Goal: Task Accomplishment & Management: Use online tool/utility

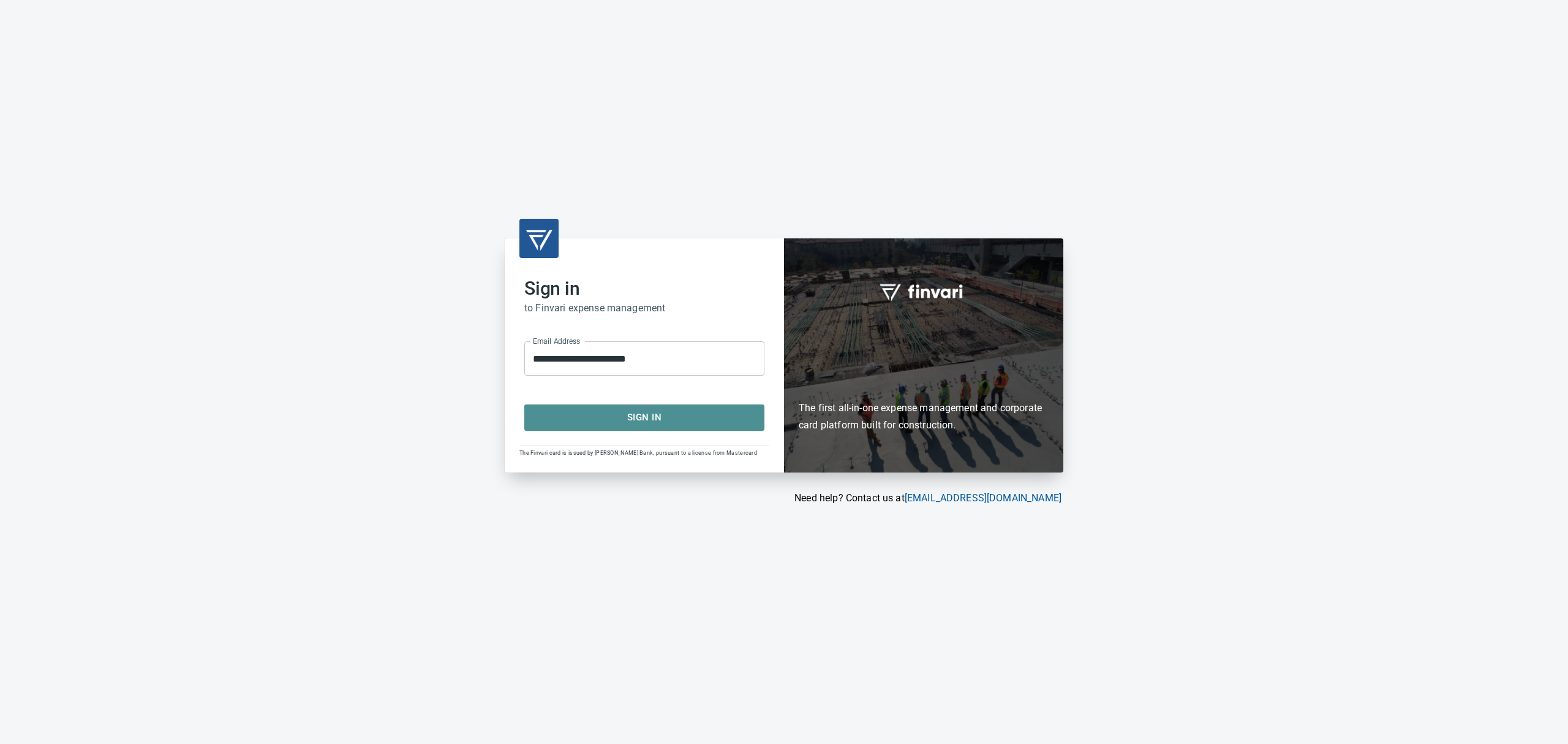
click at [631, 415] on span "Sign In" at bounding box center [645, 417] width 213 height 16
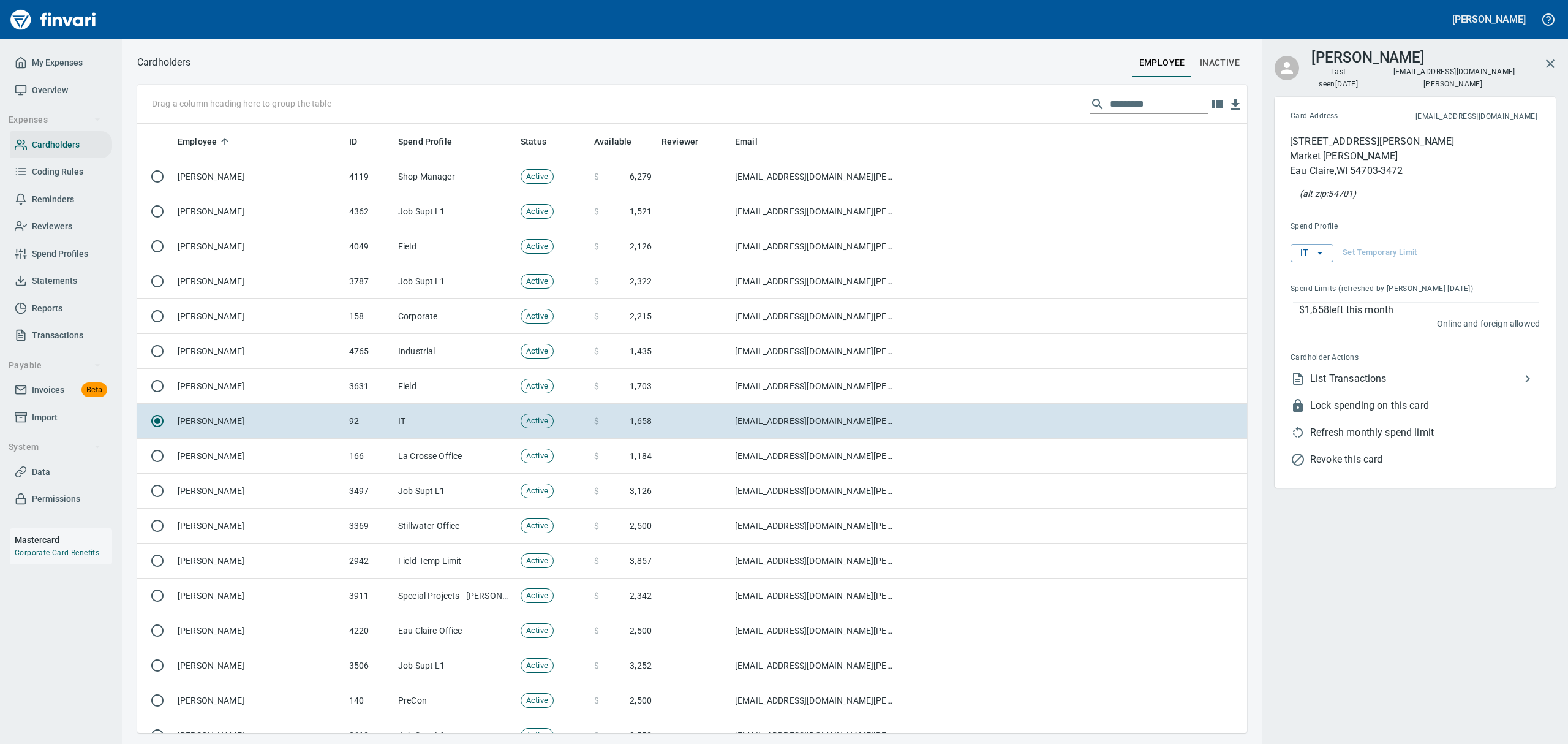
scroll to position [596, 1082]
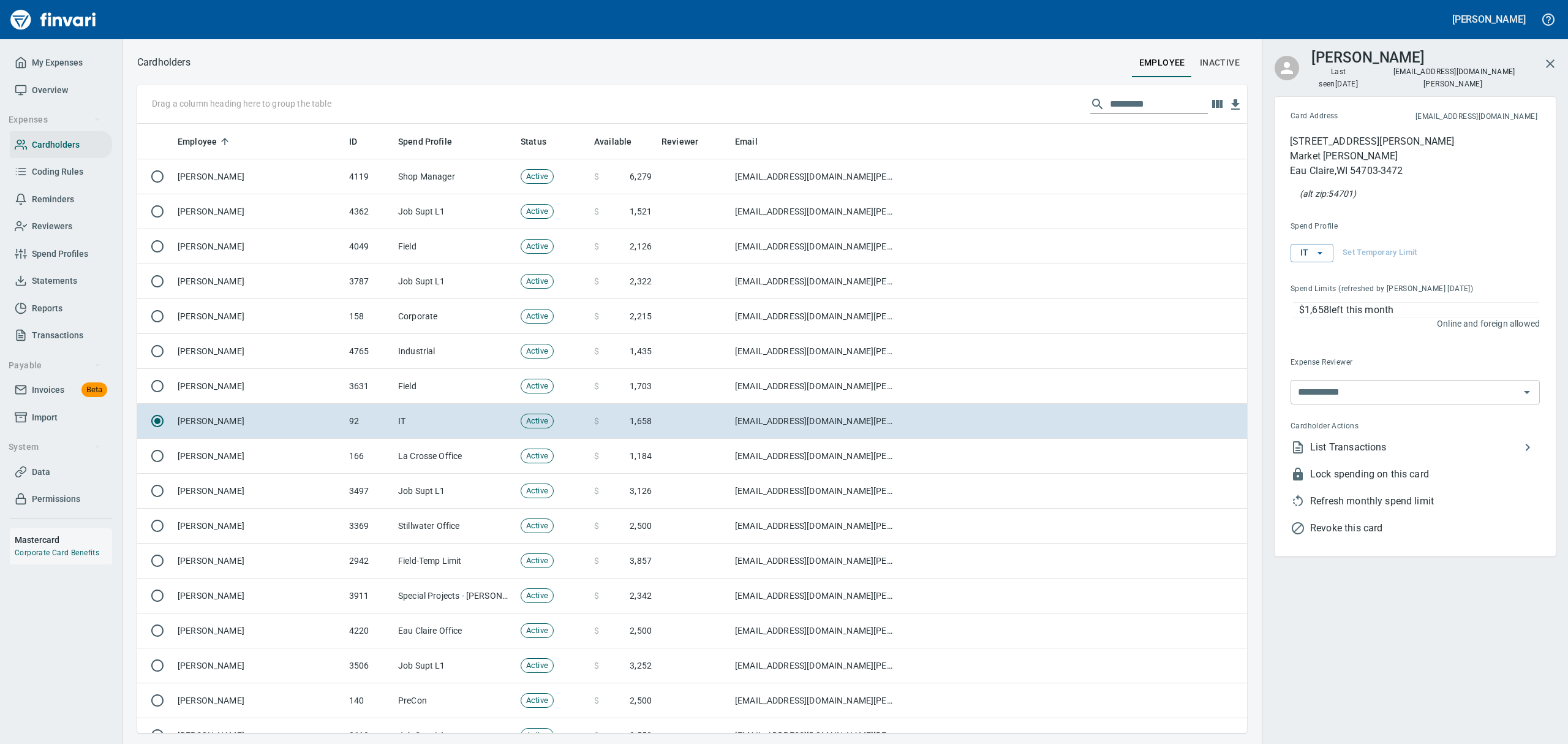
click at [66, 91] on span "Overview" at bounding box center [50, 90] width 36 height 15
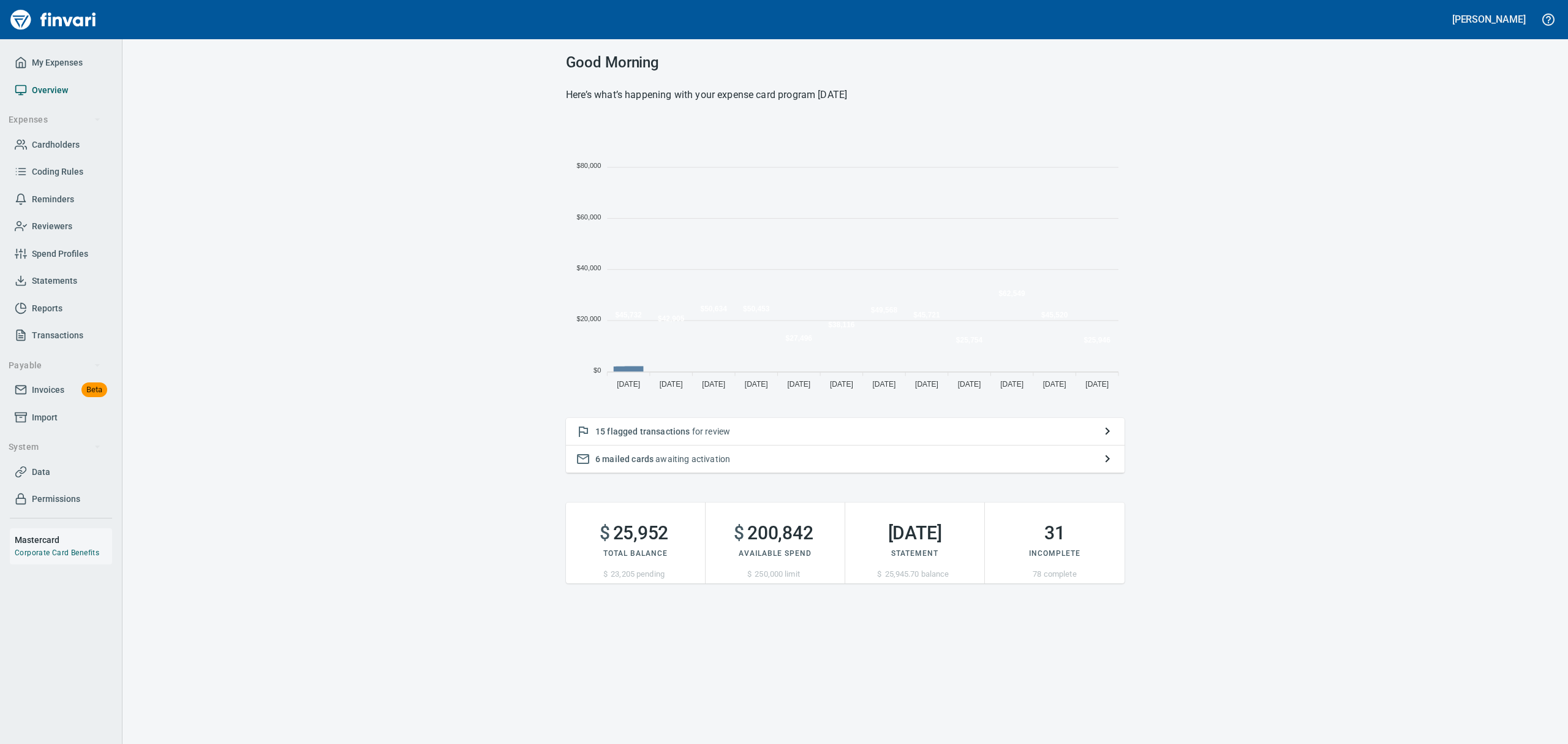
scroll to position [271, 544]
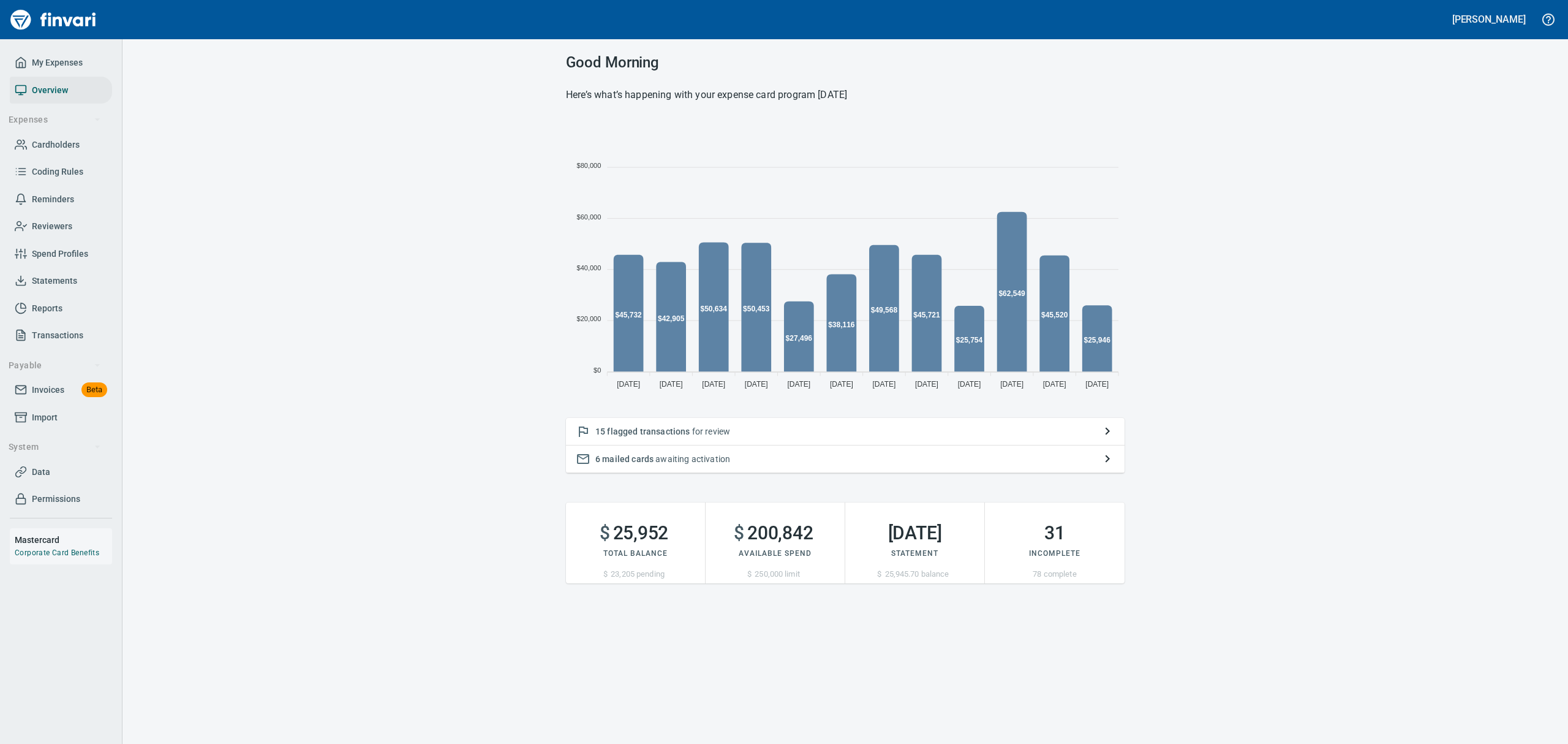
click at [643, 434] on span "flagged transactions" at bounding box center [648, 431] width 82 height 10
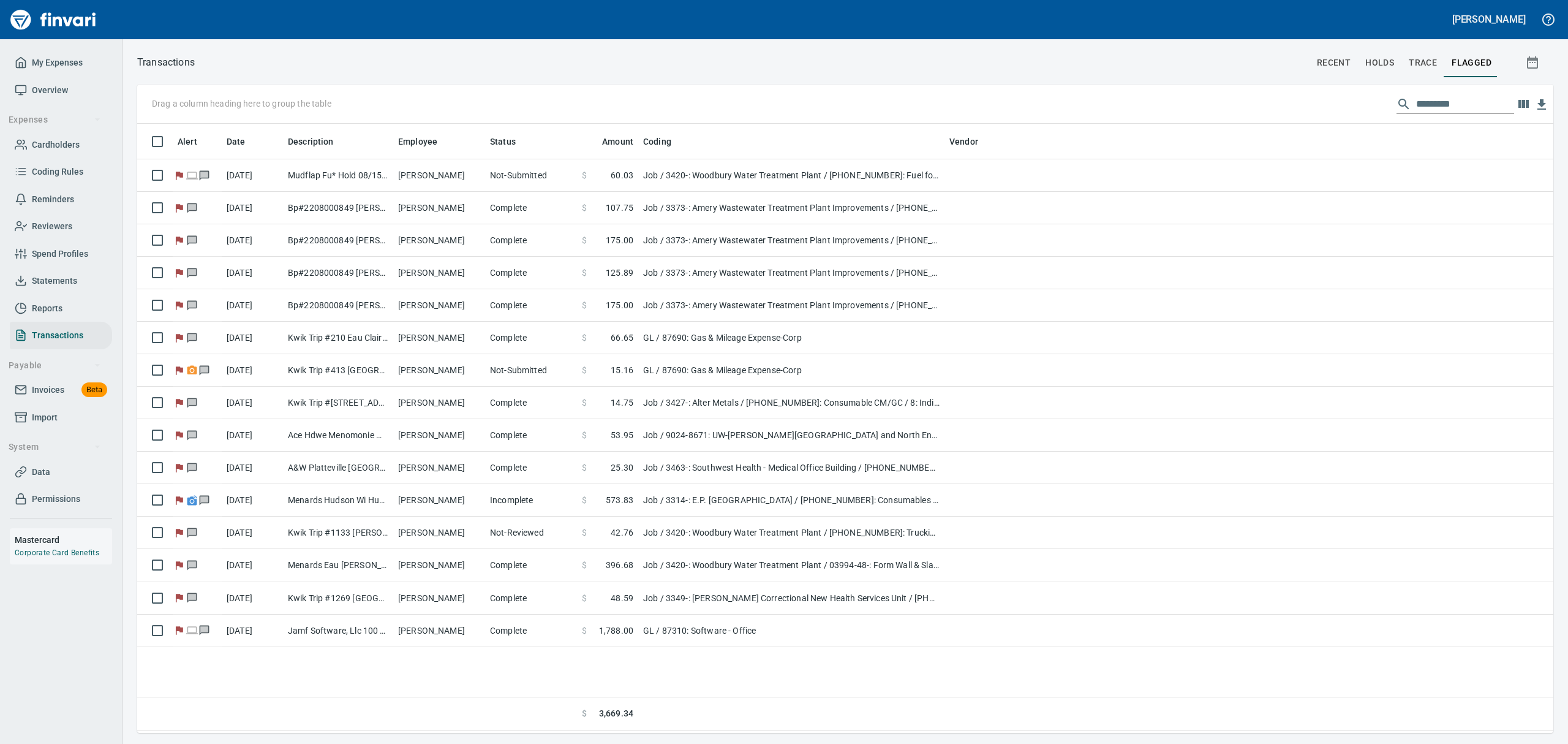
scroll to position [596, 1402]
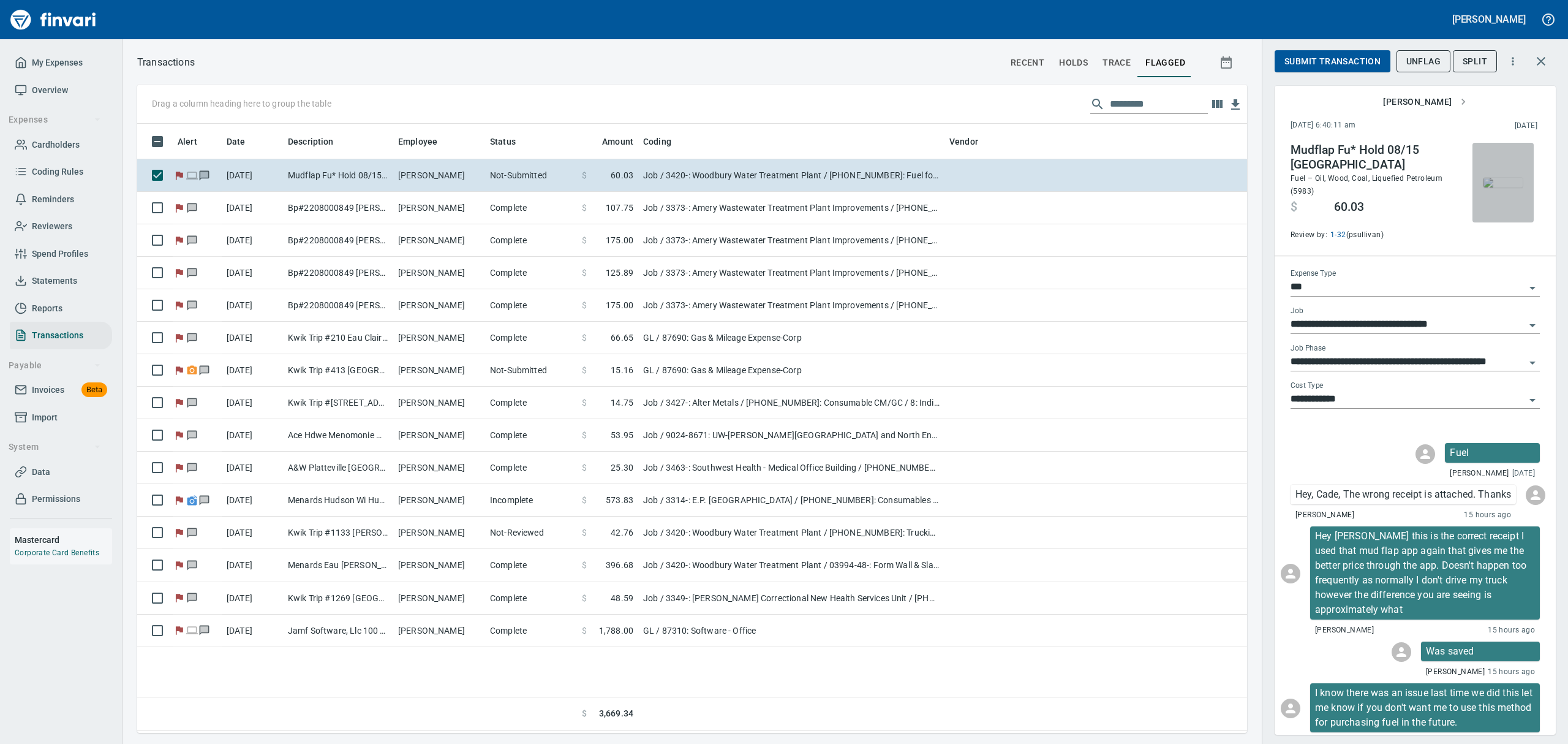
click at [1492, 187] on img "button" at bounding box center [1503, 182] width 39 height 10
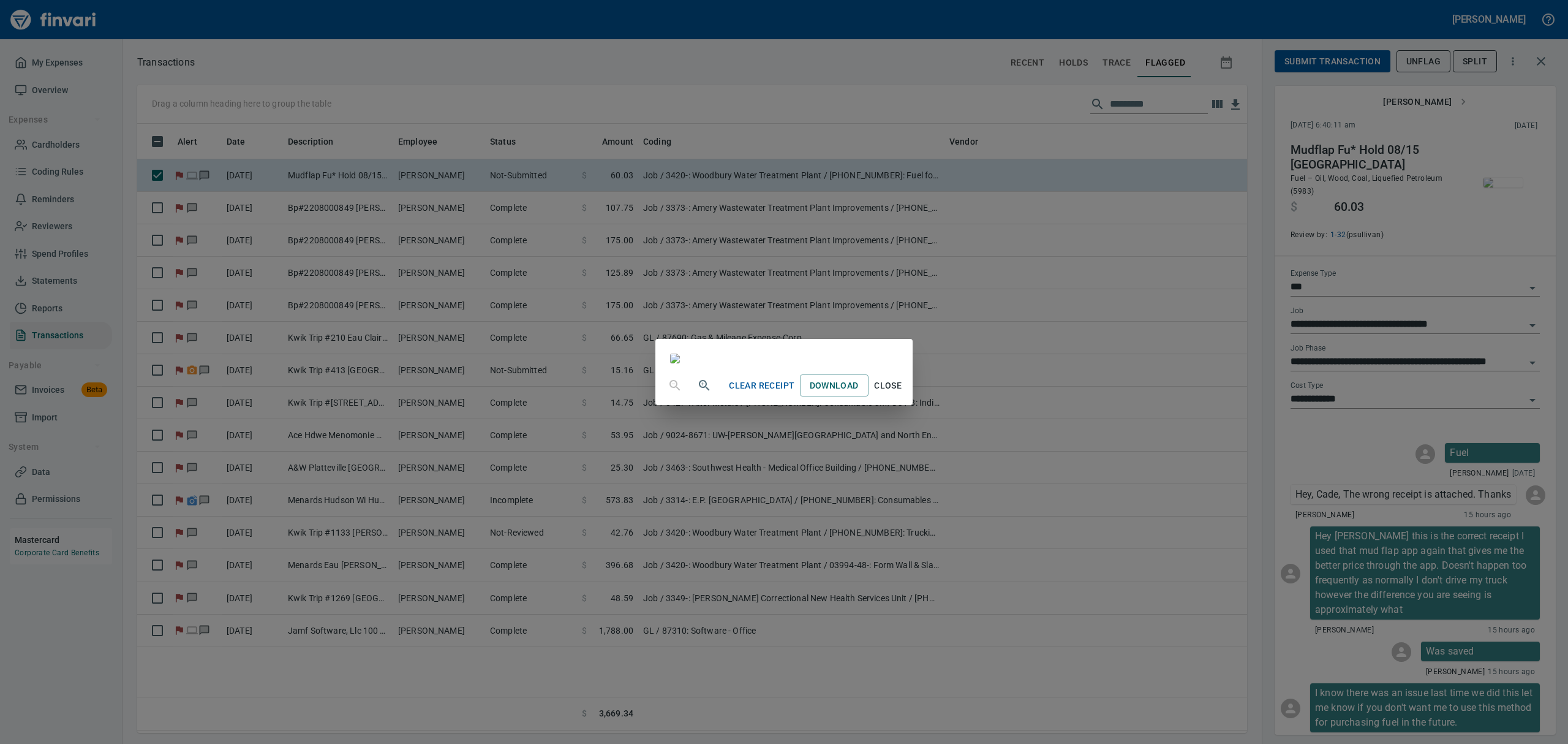
drag, startPoint x: 947, startPoint y: 692, endPoint x: 955, endPoint y: 692, distance: 8.0
click at [903, 393] on span "Close" at bounding box center [888, 385] width 29 height 15
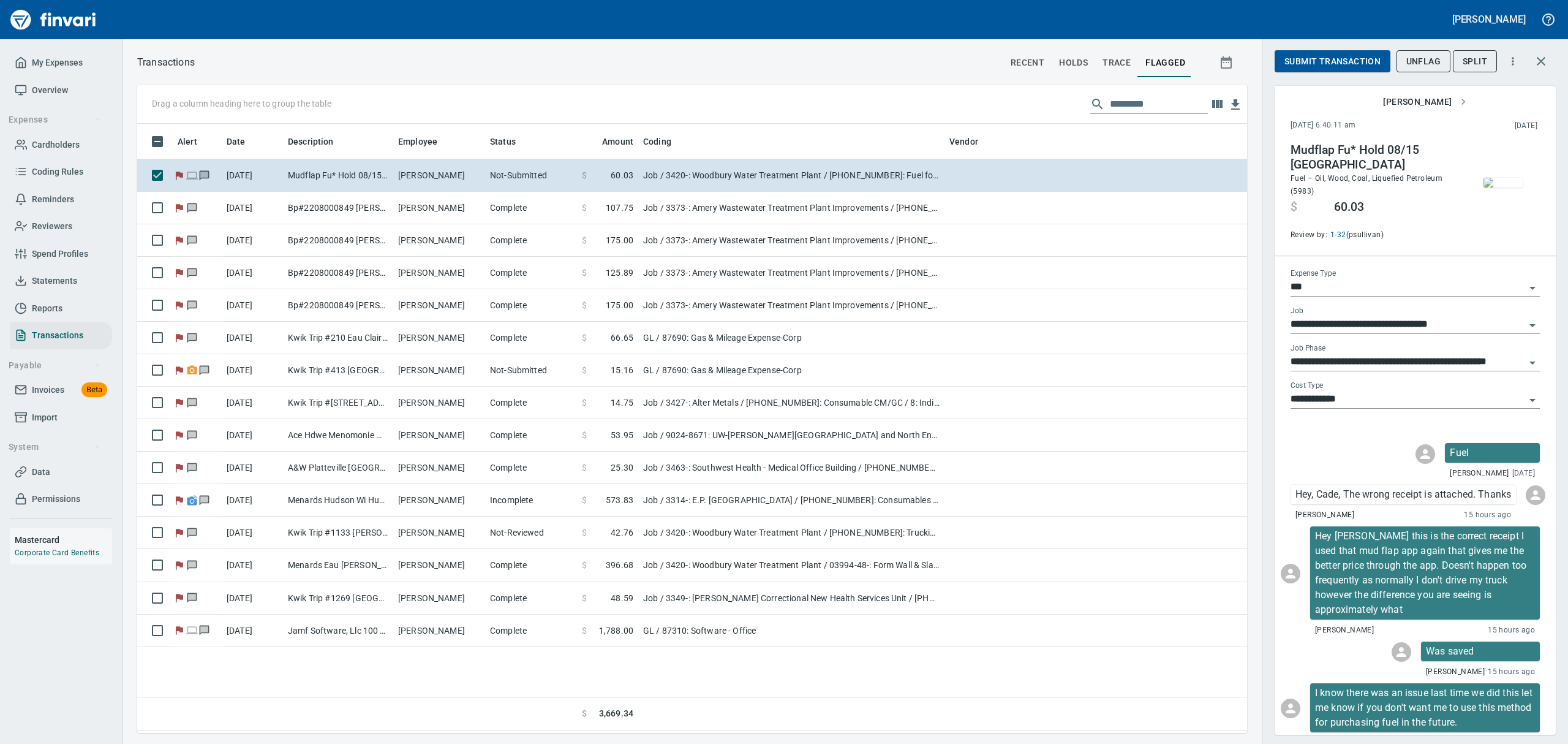
click at [1326, 62] on span "Submit Transaction" at bounding box center [1332, 61] width 96 height 15
click at [1316, 60] on span "Approve" at bounding box center [1304, 61] width 40 height 15
click at [1420, 59] on span "UnFlag" at bounding box center [1424, 61] width 35 height 15
